Goal: Information Seeking & Learning: Learn about a topic

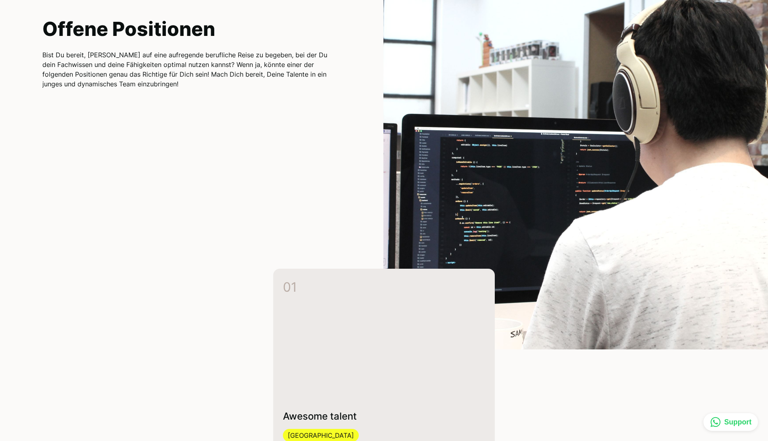
scroll to position [2121, 0]
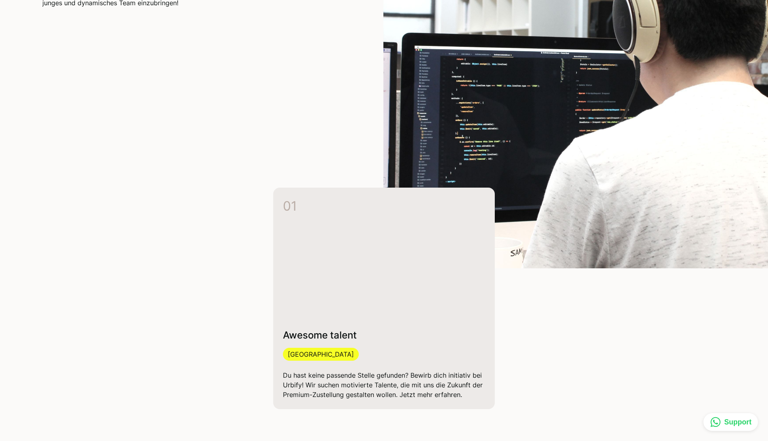
drag, startPoint x: 194, startPoint y: 135, endPoint x: 199, endPoint y: 136, distance: 4.5
click at [195, 135] on div "Zagreb Offene Positionen Bist Du bereit, Dich auf eine aufregende berufliche Re…" at bounding box center [212, 47] width 341 height 441
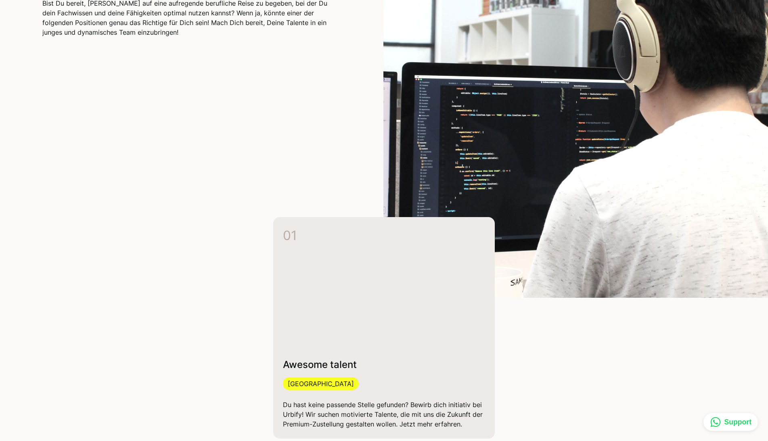
scroll to position [2080, 0]
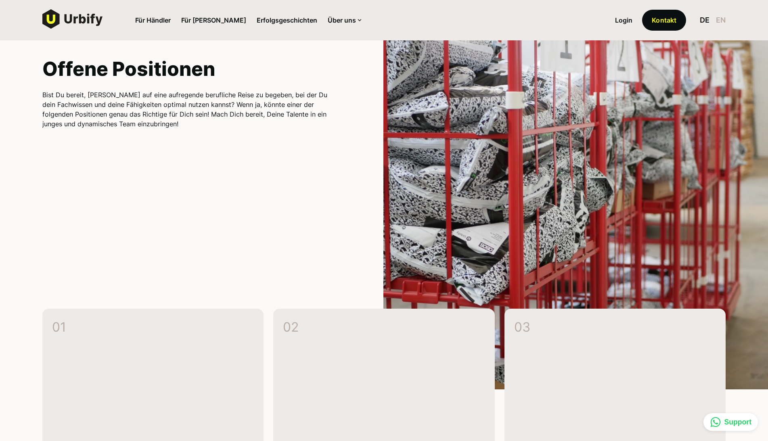
click at [118, 33] on p "[GEOGRAPHIC_DATA]" at bounding box center [80, 27] width 76 height 13
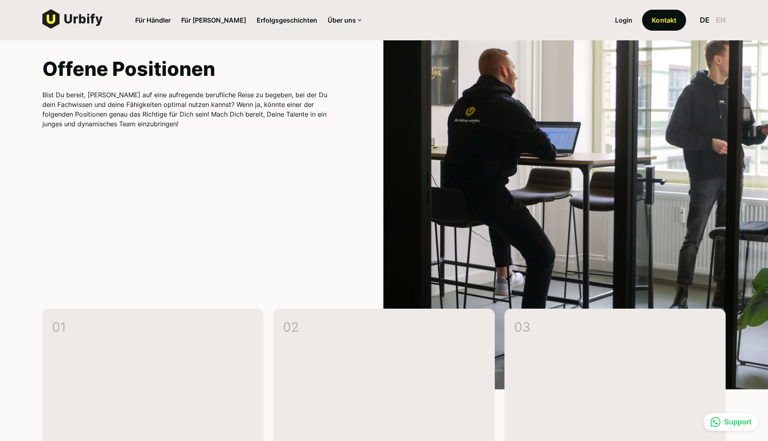
click at [118, 33] on p "[GEOGRAPHIC_DATA]" at bounding box center [80, 27] width 76 height 13
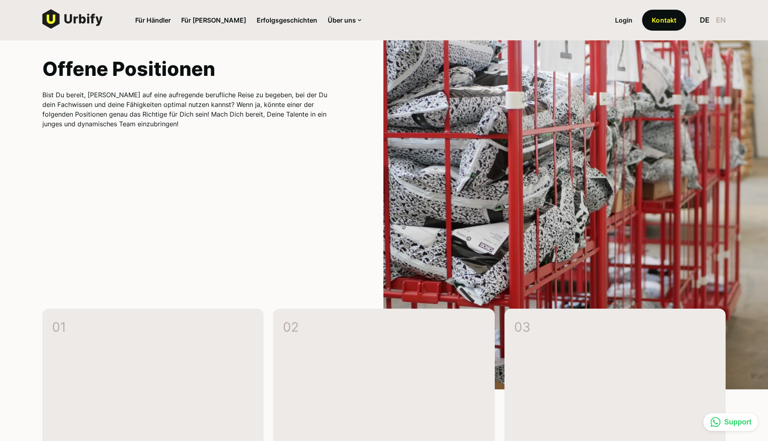
click at [118, 33] on p "[GEOGRAPHIC_DATA]" at bounding box center [80, 27] width 76 height 13
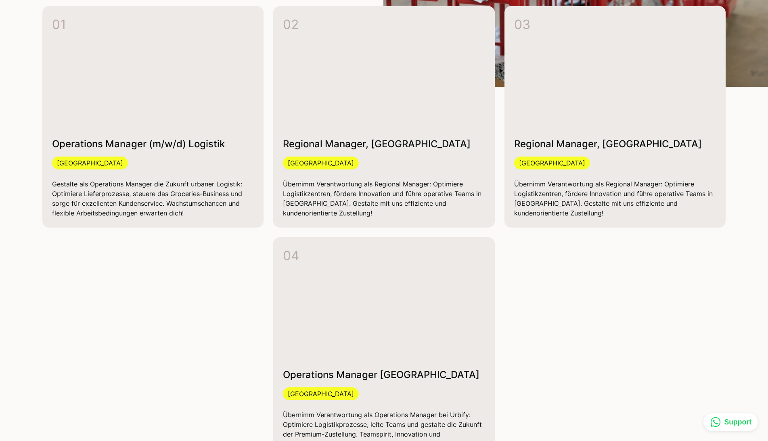
scroll to position [2403, 0]
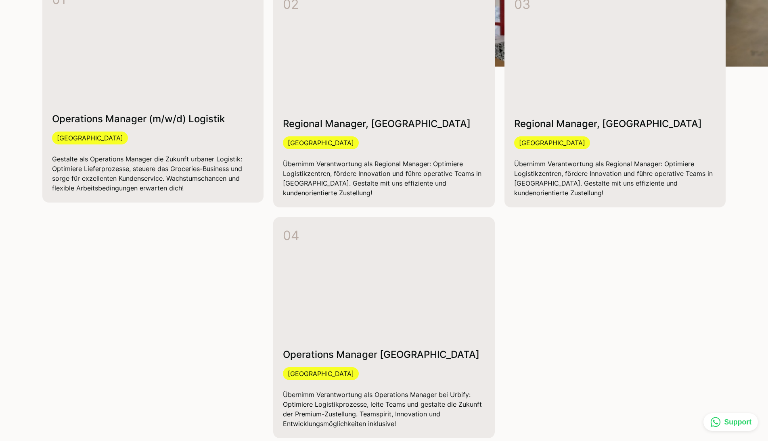
click at [264, 160] on link "01 Operations Manager (m/w/d) Logistik Berlin Gestalte als Operations Manager d…" at bounding box center [153, 92] width 222 height 222
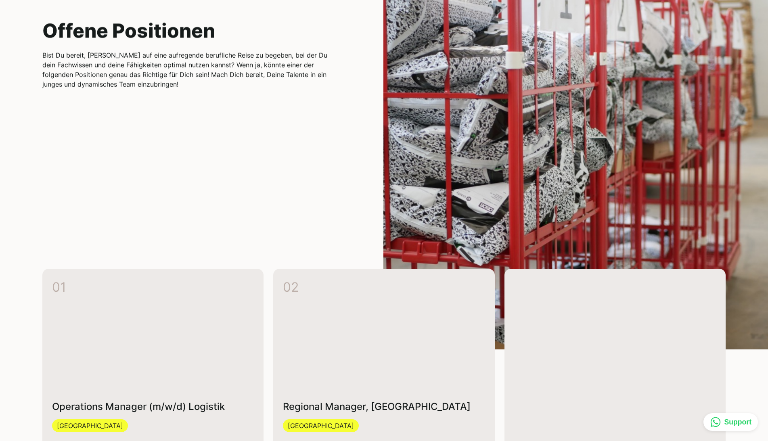
scroll to position [2121, 0]
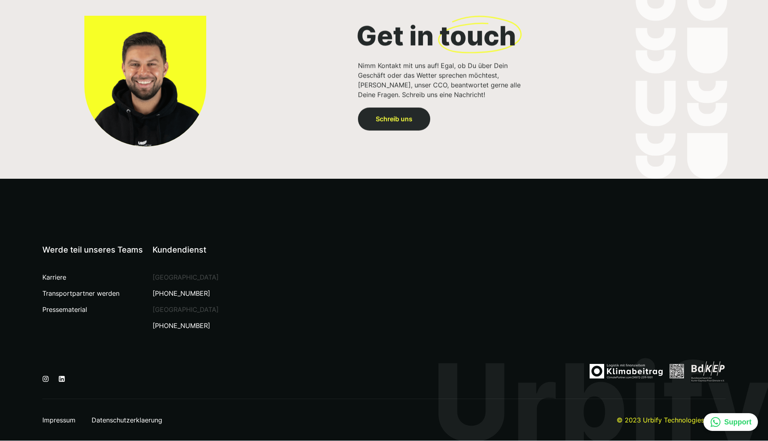
scroll to position [2918, 0]
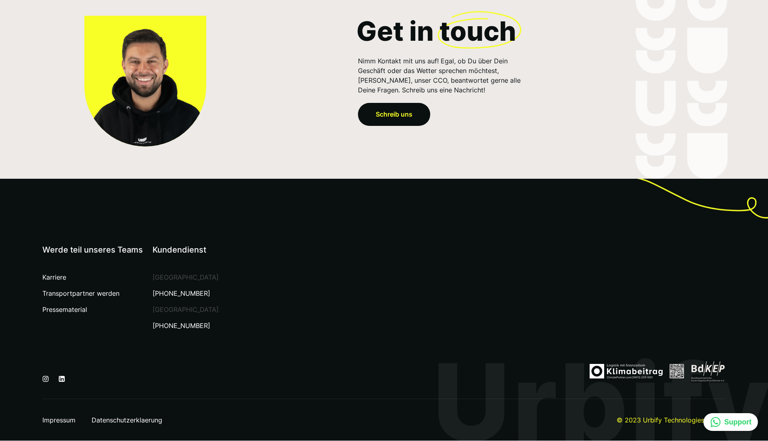
drag, startPoint x: 168, startPoint y: 290, endPoint x: 251, endPoint y: 297, distance: 83.8
click at [251, 297] on div "Werde teil unseres Teams Karriere Transportpartner werden Pressematerial Kunden…" at bounding box center [156, 290] width 228 height 94
click at [261, 293] on div "Werde teil unseres Teams Karriere Transportpartner werden Pressematerial Kunden…" at bounding box center [156, 290] width 228 height 94
click at [174, 277] on div "[GEOGRAPHIC_DATA]" at bounding box center [186, 277] width 66 height 10
click at [169, 294] on link "[PHONE_NUMBER]" at bounding box center [182, 294] width 58 height 10
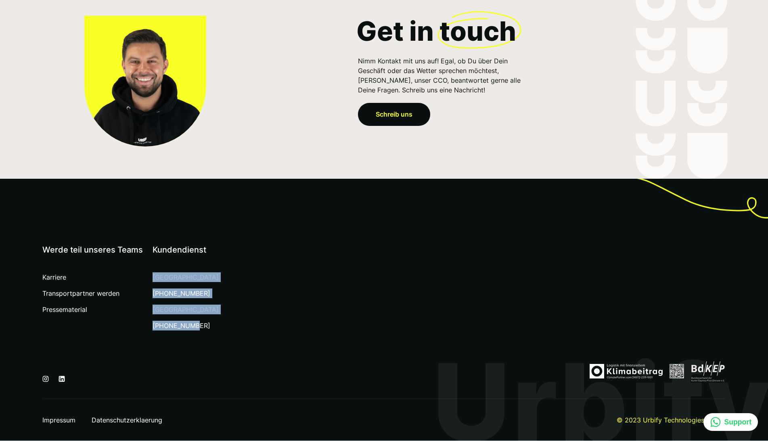
drag, startPoint x: 149, startPoint y: 278, endPoint x: 258, endPoint y: 341, distance: 125.3
click at [258, 341] on div "Werde teil unseres Teams Karriere Transportpartner werden Pressematerial Kunden…" at bounding box center [384, 318] width 768 height 214
click at [226, 333] on div "Werde teil unseres Teams Karriere Transportpartner werden Pressematerial Kunden…" at bounding box center [156, 290] width 228 height 94
click at [204, 291] on div "Werde teil unseres Teams Karriere Transportpartner werden Pressematerial Kunden…" at bounding box center [156, 290] width 228 height 94
click at [196, 294] on link "[PHONE_NUMBER]" at bounding box center [182, 294] width 58 height 10
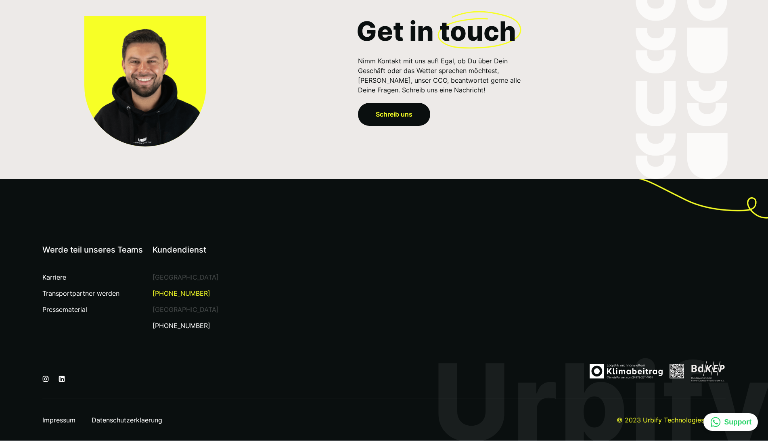
click at [196, 294] on link "[PHONE_NUMBER]" at bounding box center [182, 294] width 58 height 10
